Goal: Communication & Community: Participate in discussion

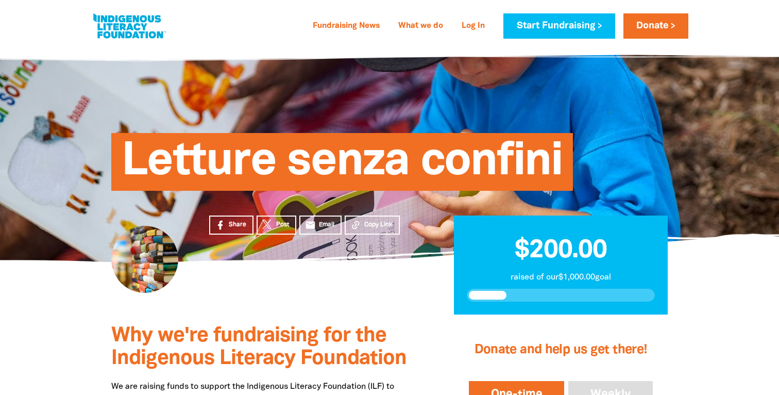
click at [129, 32] on link at bounding box center [129, 25] width 77 height 31
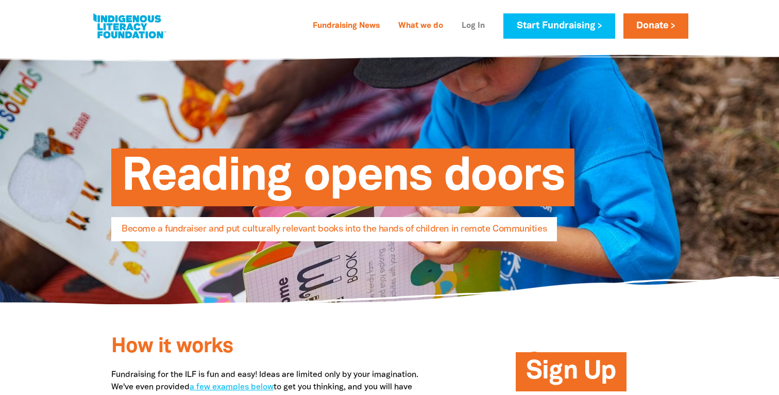
click at [476, 26] on link "Log In" at bounding box center [474, 26] width 36 height 16
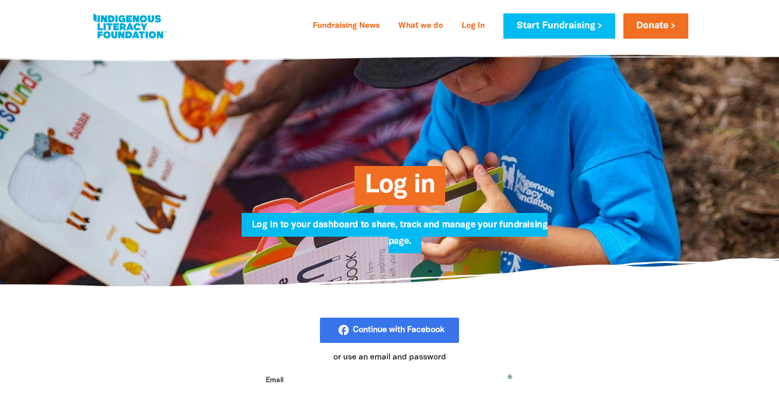
click at [413, 362] on p "or use an email and password" at bounding box center [390, 357] width 258 height 12
click at [413, 353] on p "or use an email and password" at bounding box center [390, 357] width 258 height 12
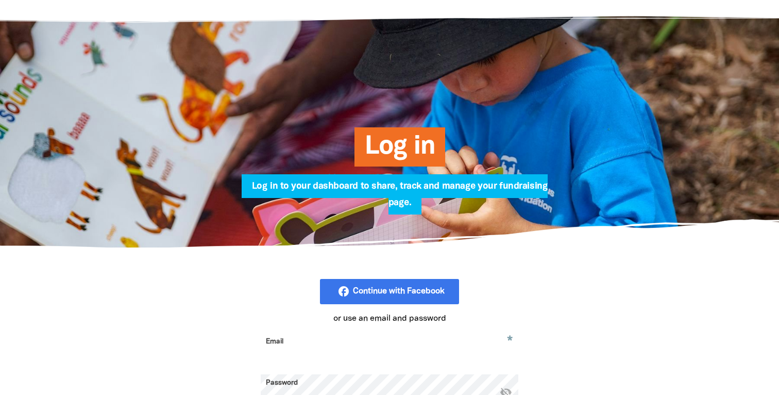
click at [413, 349] on input "Email" at bounding box center [390, 349] width 258 height 32
type input "[EMAIL_ADDRESS][DOMAIN_NAME]"
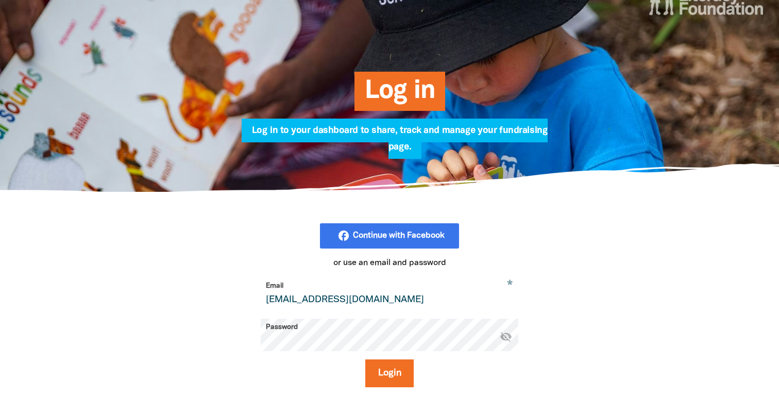
scroll to position [107, 0]
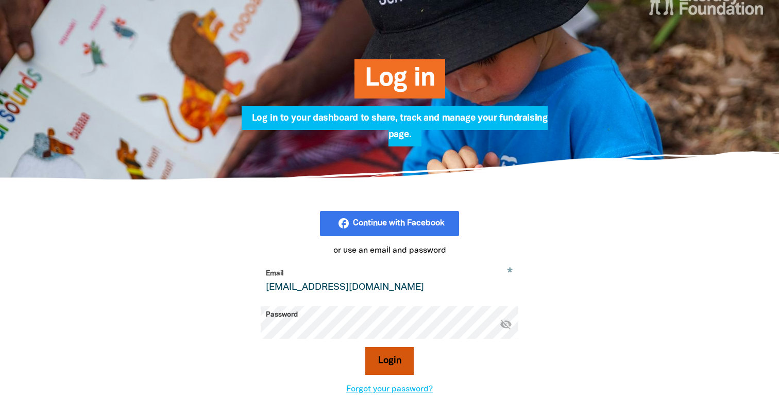
click at [390, 359] on button "Login" at bounding box center [389, 361] width 49 height 28
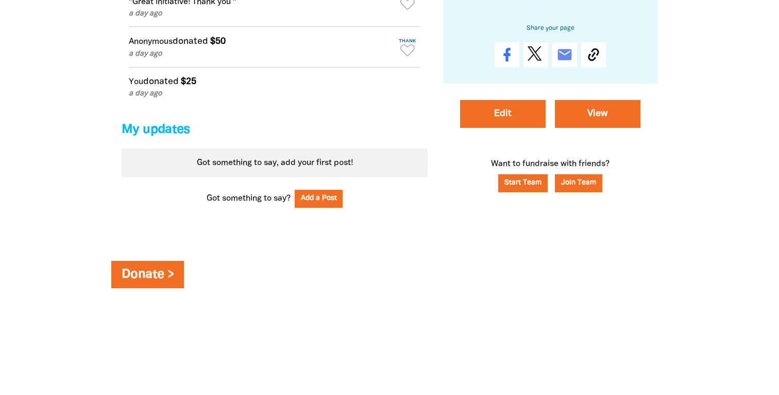
scroll to position [854, 0]
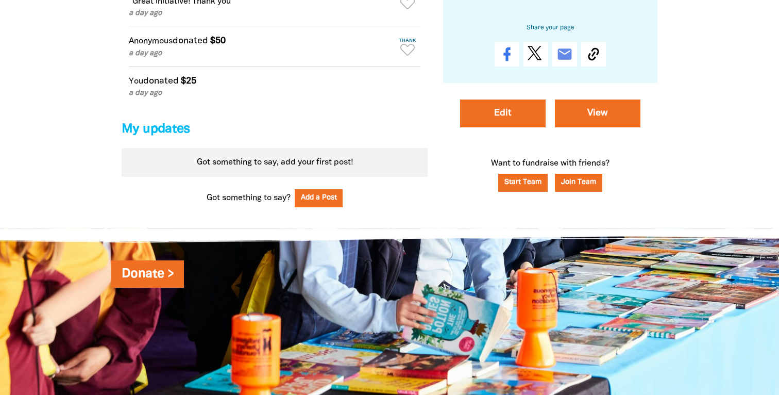
click at [326, 170] on div "Got something to say, add your first post!" at bounding box center [275, 162] width 306 height 29
click at [326, 205] on button "Add a Post" at bounding box center [319, 198] width 48 height 18
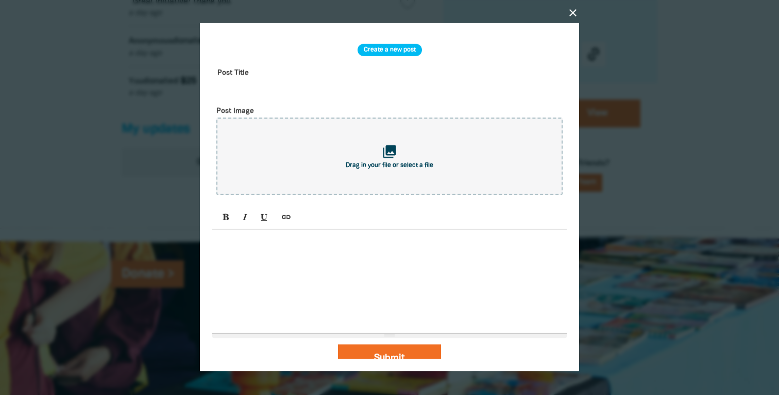
click at [305, 260] on div at bounding box center [389, 281] width 355 height 103
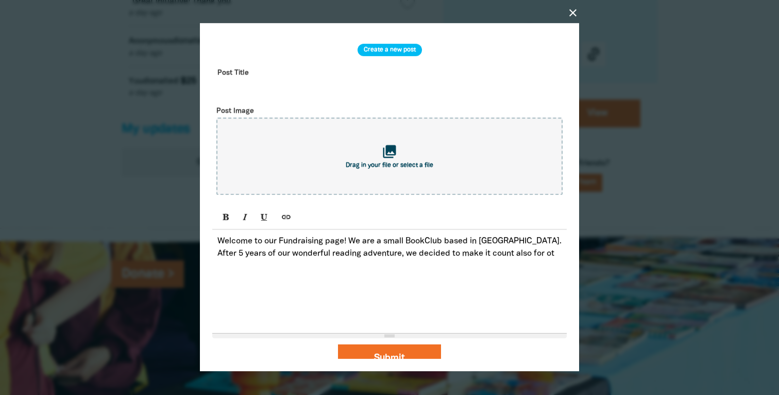
click at [456, 252] on p "Welcome to our Fundraising page! We are a small BookClub based in [GEOGRAPHIC_D…" at bounding box center [389, 247] width 344 height 25
drag, startPoint x: 459, startPoint y: 253, endPoint x: 543, endPoint y: 254, distance: 83.5
click at [543, 254] on p "Welcome to our Fundraising page! We are a small BookClub based in [GEOGRAPHIC_D…" at bounding box center [389, 247] width 344 height 25
click at [329, 263] on p "Welcome to our Fundraising page! We are a small BookClub based in [GEOGRAPHIC_D…" at bounding box center [389, 253] width 344 height 37
click at [444, 263] on p "Welcome to our Fundraising page! We are a small BookClub based in [GEOGRAPHIC_D…" at bounding box center [389, 253] width 344 height 37
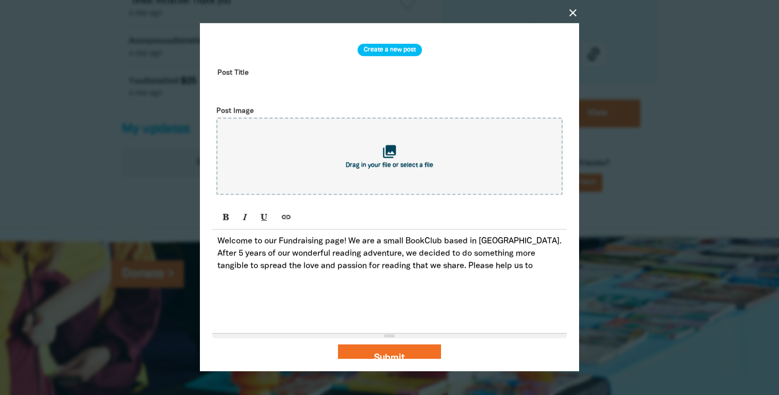
click at [375, 256] on p "Welcome to our Fundraising page! We are a small BookClub based in [GEOGRAPHIC_D…" at bounding box center [389, 253] width 344 height 37
click at [505, 269] on p "Welcome to our Fundraising page! We are a small BookClub based in [GEOGRAPHIC_D…" at bounding box center [389, 253] width 344 height 37
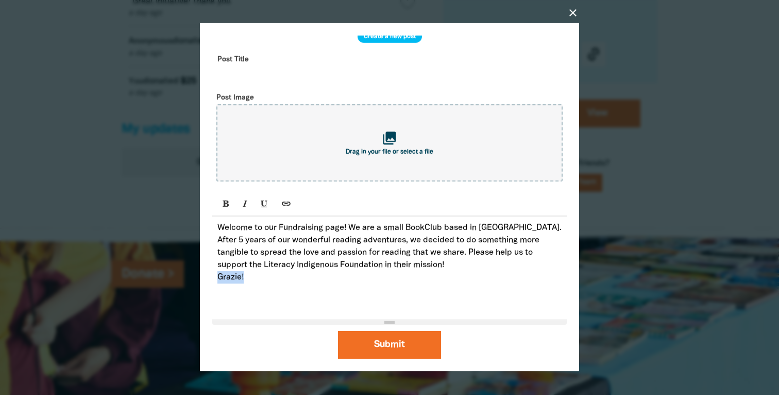
drag, startPoint x: 255, startPoint y: 279, endPoint x: 212, endPoint y: 279, distance: 42.3
click at [212, 279] on div "Welcome to our Fundraising page! We are a small BookClub based in [GEOGRAPHIC_D…" at bounding box center [389, 267] width 355 height 103
drag, startPoint x: 454, startPoint y: 266, endPoint x: 405, endPoint y: 261, distance: 49.7
click at [405, 261] on p "Welcome to our Fundraising page! We are a small BookClub based in [GEOGRAPHIC_D…" at bounding box center [389, 246] width 344 height 49
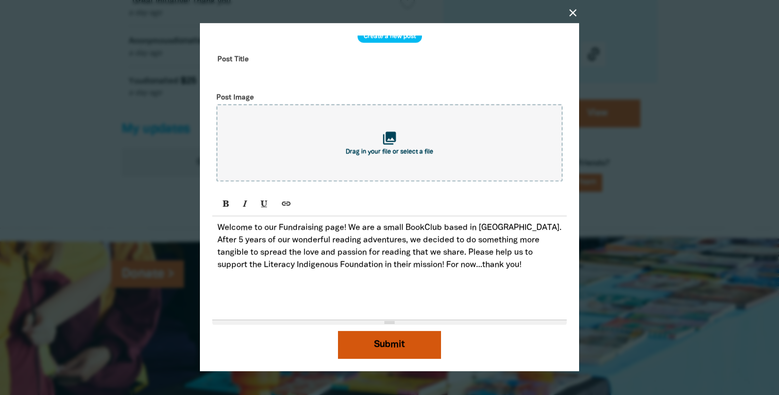
click at [383, 344] on button "Submit" at bounding box center [389, 345] width 103 height 28
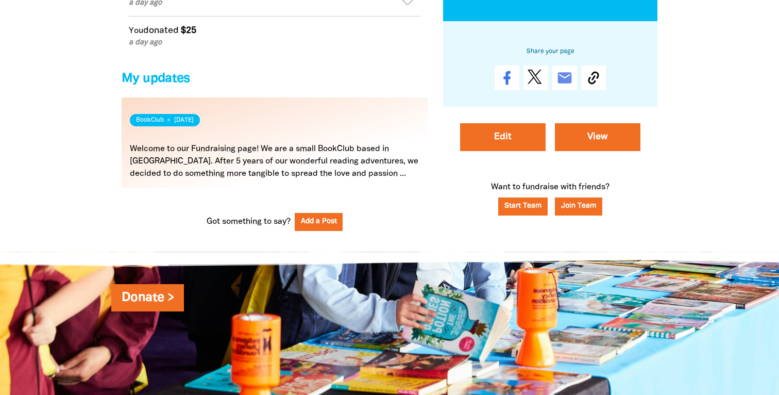
scroll to position [911, 0]
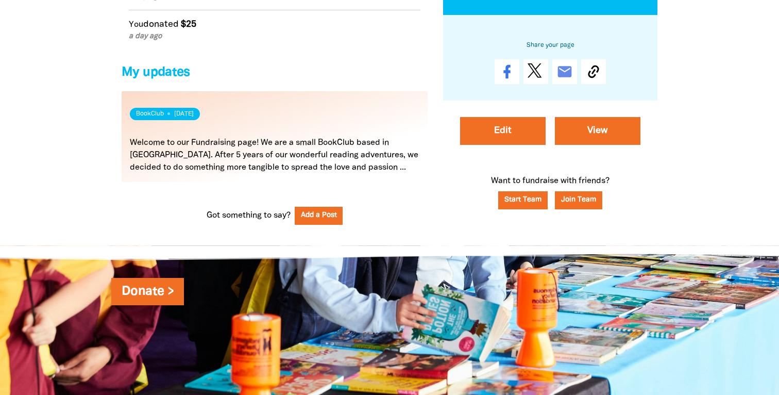
click at [333, 163] on link "Read more" at bounding box center [275, 136] width 306 height 91
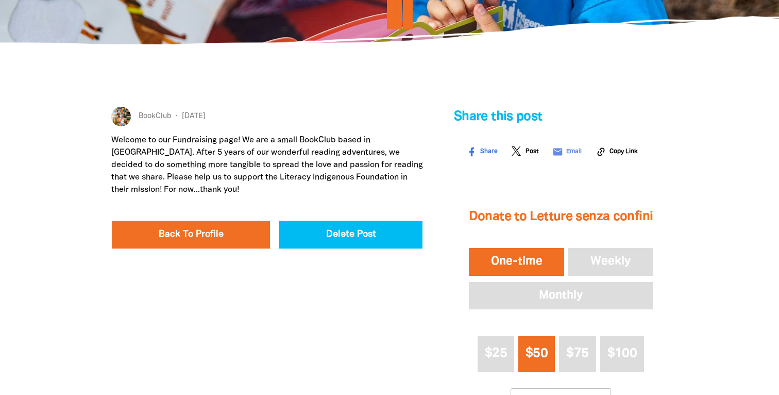
scroll to position [187, 0]
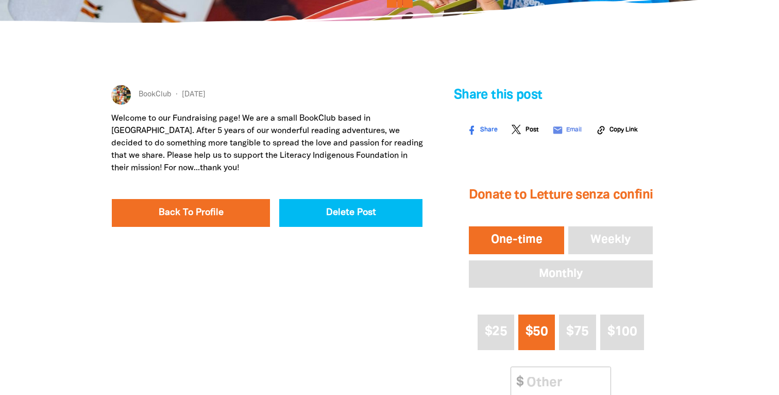
click at [354, 143] on p "Welcome to our Fundraising page! We are a small BookClub based in [GEOGRAPHIC_D…" at bounding box center [267, 143] width 312 height 62
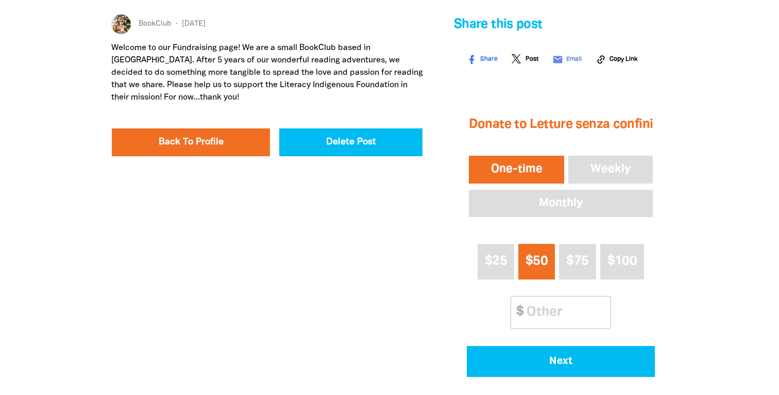
scroll to position [0, 0]
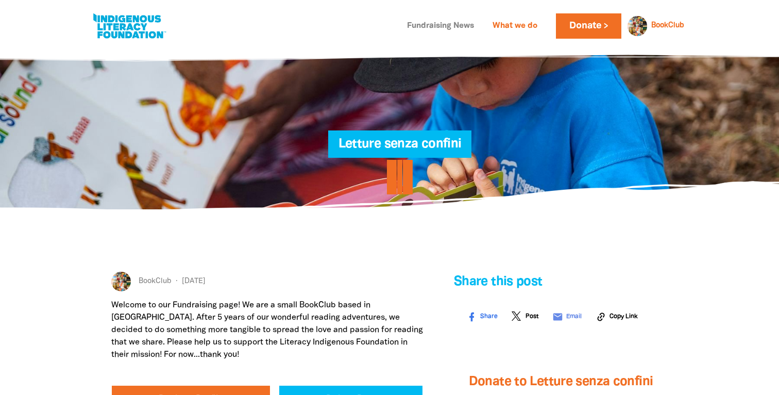
click at [438, 27] on link "Fundraising News" at bounding box center [440, 26] width 79 height 16
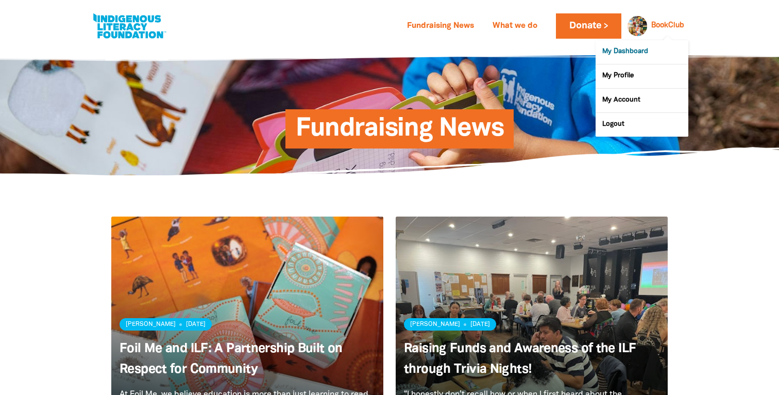
click at [623, 53] on link "My Dashboard" at bounding box center [642, 52] width 93 height 24
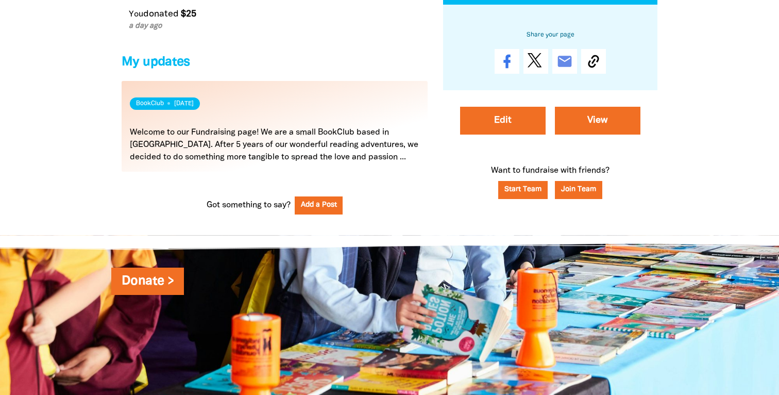
scroll to position [921, 0]
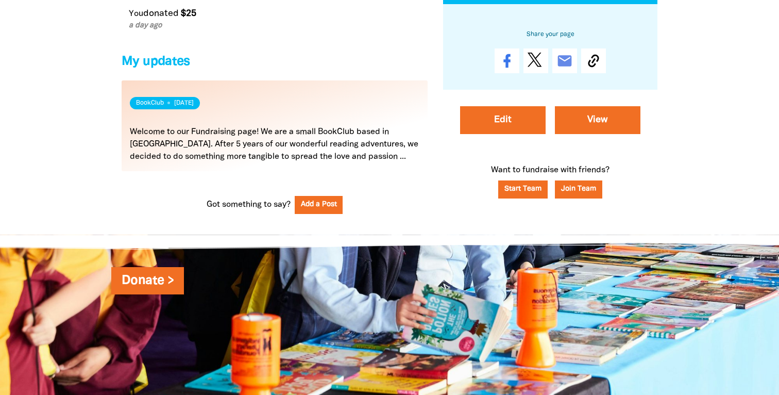
click at [317, 136] on link "Read more" at bounding box center [275, 125] width 306 height 91
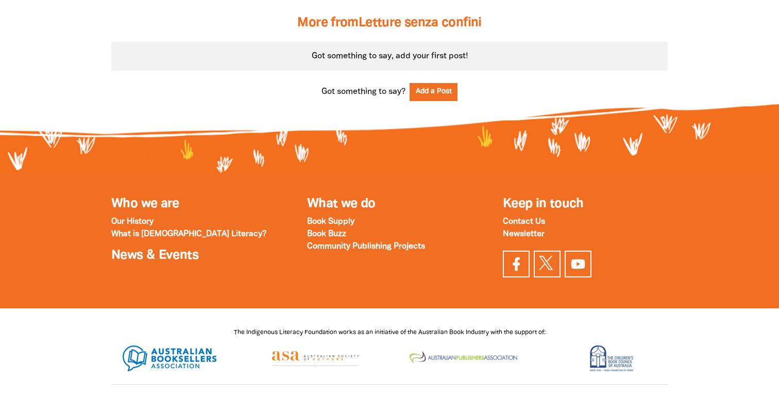
scroll to position [778, 0]
